Goal: Find specific fact: Find specific fact

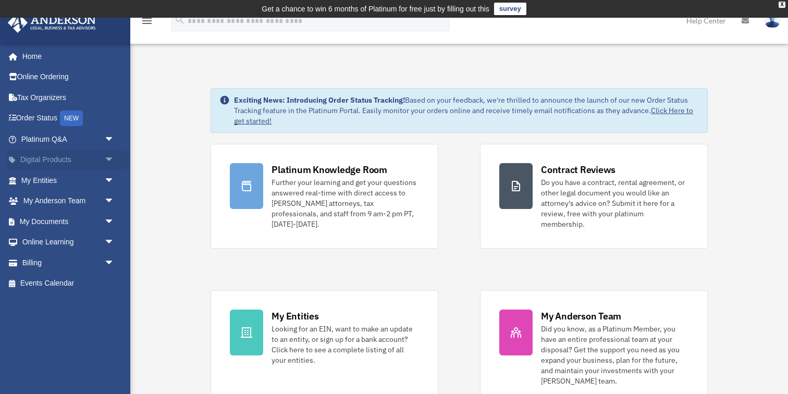
click at [108, 160] on span "arrow_drop_down" at bounding box center [114, 160] width 21 height 21
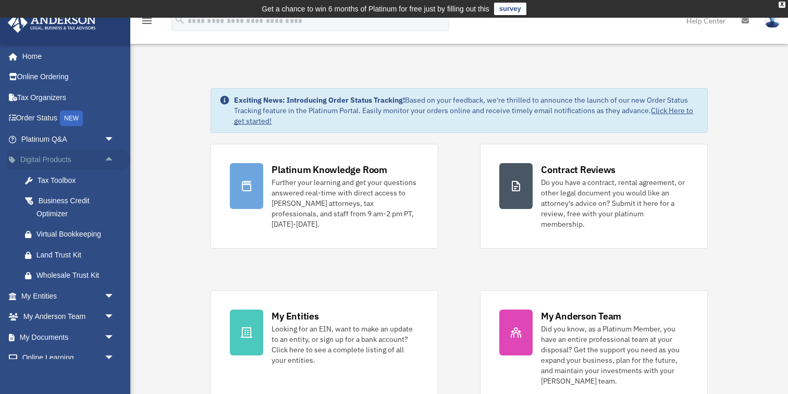
click at [108, 160] on span "arrow_drop_up" at bounding box center [114, 160] width 21 height 21
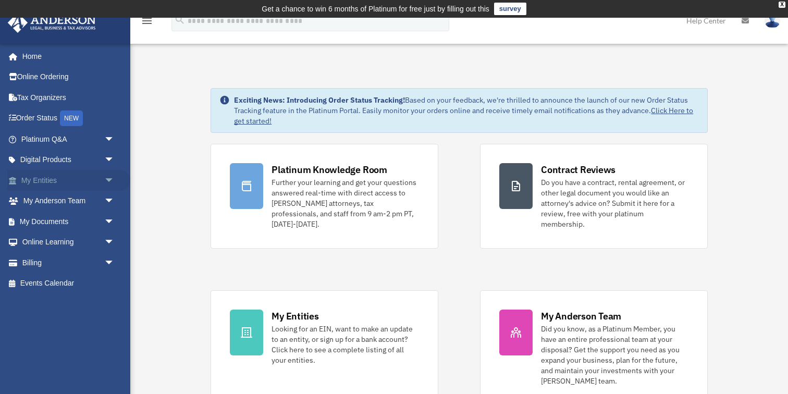
click at [111, 182] on span "arrow_drop_down" at bounding box center [114, 180] width 21 height 21
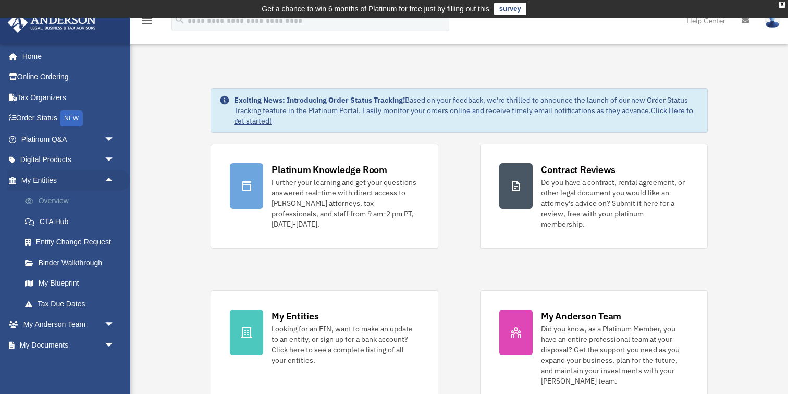
click at [91, 197] on link "Overview" at bounding box center [73, 201] width 116 height 21
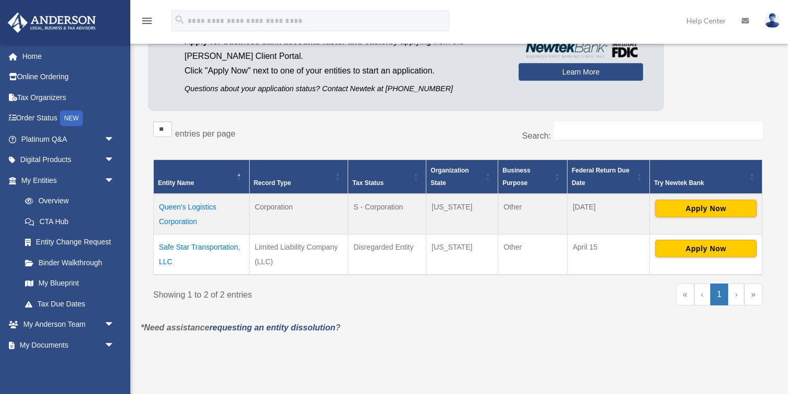
scroll to position [123, 0]
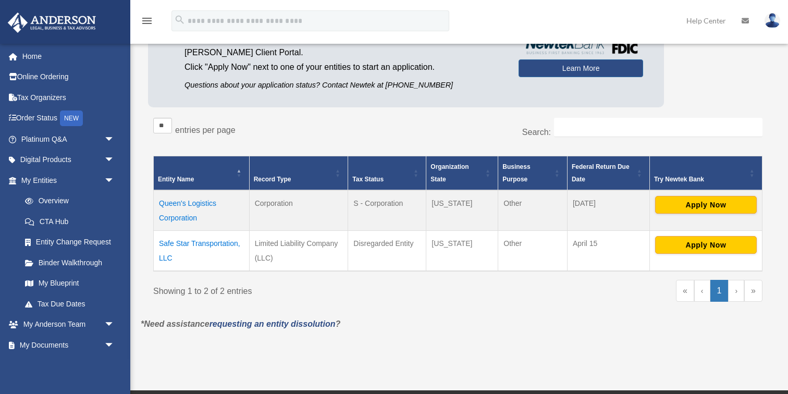
click at [191, 205] on td "Queen's Logistics Corporation" at bounding box center [202, 210] width 96 height 41
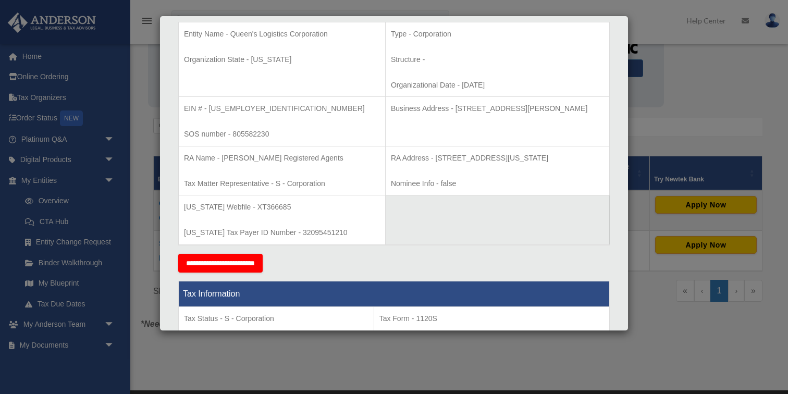
scroll to position [224, 0]
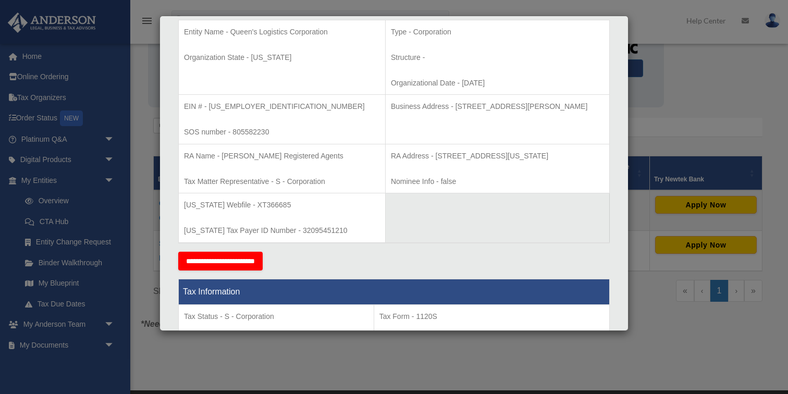
click at [237, 107] on p "EIN # - [US_EMPLOYER_IDENTIFICATION_NUMBER]" at bounding box center [282, 106] width 196 height 13
click at [259, 107] on p "EIN # - [US_EMPLOYER_IDENTIFICATION_NUMBER]" at bounding box center [282, 106] width 196 height 13
drag, startPoint x: 258, startPoint y: 107, endPoint x: 213, endPoint y: 108, distance: 45.4
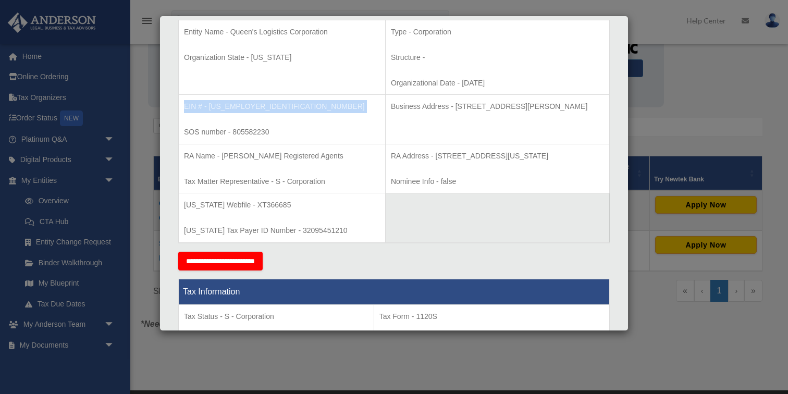
click at [213, 108] on p "EIN # - [US_EMPLOYER_IDENTIFICATION_NUMBER]" at bounding box center [282, 106] width 196 height 13
drag, startPoint x: 210, startPoint y: 108, endPoint x: 252, endPoint y: 110, distance: 42.2
click at [252, 110] on p "EIN # - [US_EMPLOYER_IDENTIFICATION_NUMBER]" at bounding box center [282, 106] width 196 height 13
copy p "[US_EMPLOYER_IDENTIFICATION_NUMBER]"
